Goal: Transaction & Acquisition: Purchase product/service

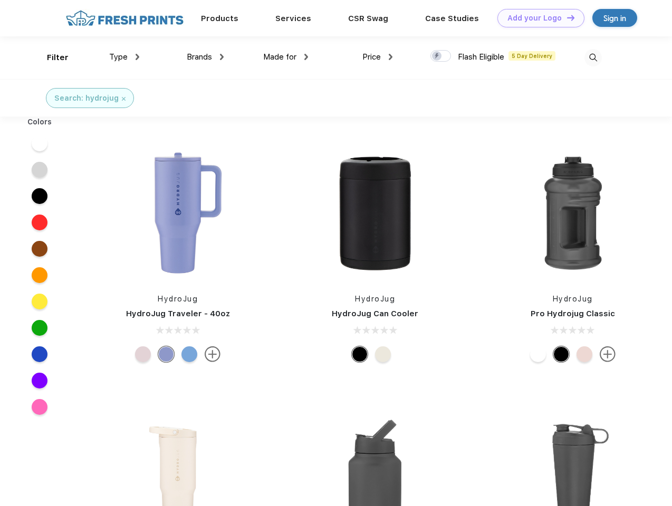
click at [537, 18] on link "Add your Logo Design Tool" at bounding box center [540, 18] width 87 height 18
click at [0, 0] on div "Design Tool" at bounding box center [0, 0] width 0 height 0
click at [566, 17] on link "Add your Logo Design Tool" at bounding box center [540, 18] width 87 height 18
click at [51, 57] on div "Filter" at bounding box center [58, 58] width 22 height 12
click at [124, 57] on span "Type" at bounding box center [118, 56] width 18 height 9
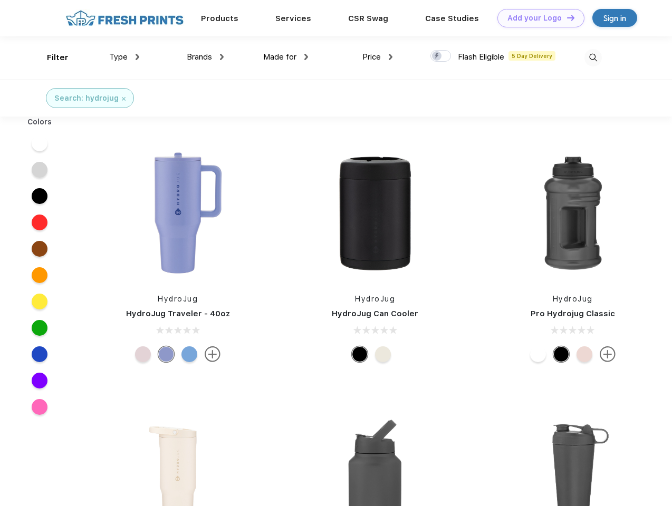
click at [205, 57] on span "Brands" at bounding box center [199, 56] width 25 height 9
click at [286, 57] on span "Made for" at bounding box center [279, 56] width 33 height 9
click at [377, 57] on span "Price" at bounding box center [371, 56] width 18 height 9
click at [441, 56] on div at bounding box center [440, 56] width 21 height 12
click at [437, 56] on input "checkbox" at bounding box center [433, 53] width 7 height 7
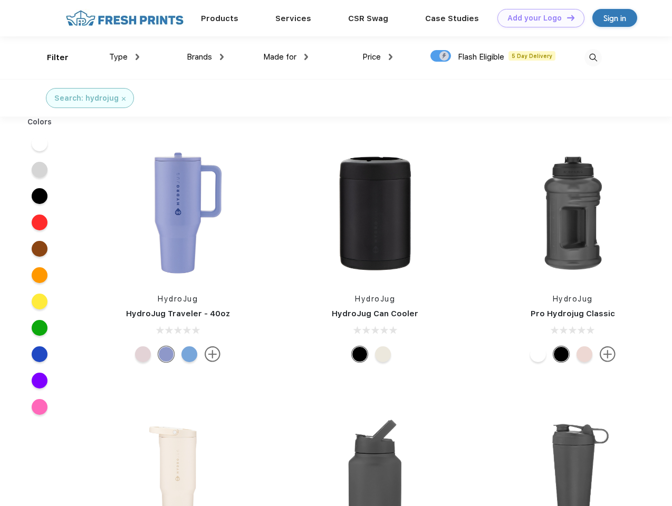
click at [593, 57] on img at bounding box center [592, 57] width 17 height 17
